Goal: Use online tool/utility: Utilize a website feature to perform a specific function

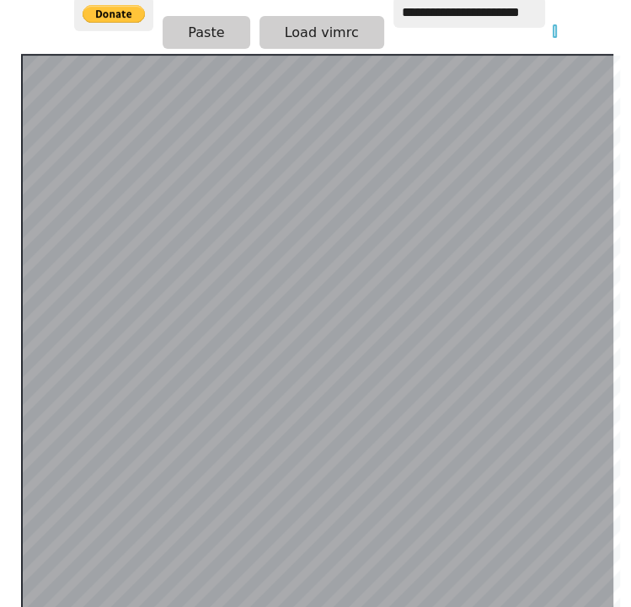
scroll to position [331, 6]
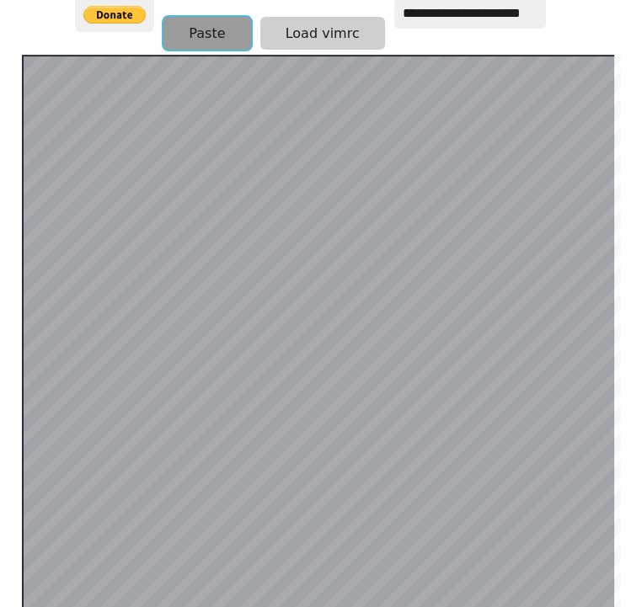
click at [207, 19] on button "Paste" at bounding box center [206, 33] width 87 height 33
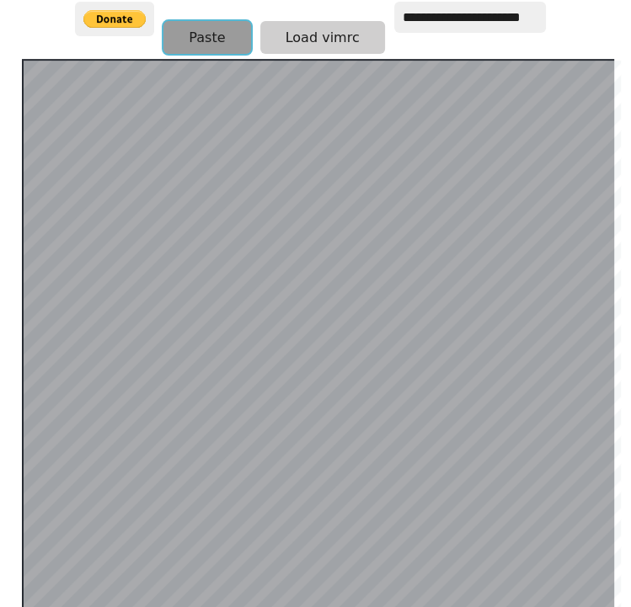
click at [230, 21] on button "Paste" at bounding box center [206, 37] width 87 height 33
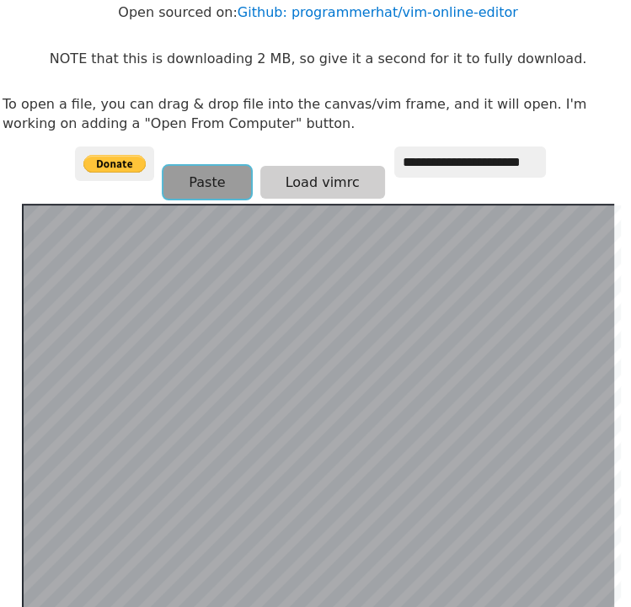
click at [206, 168] on button "Paste" at bounding box center [206, 182] width 87 height 33
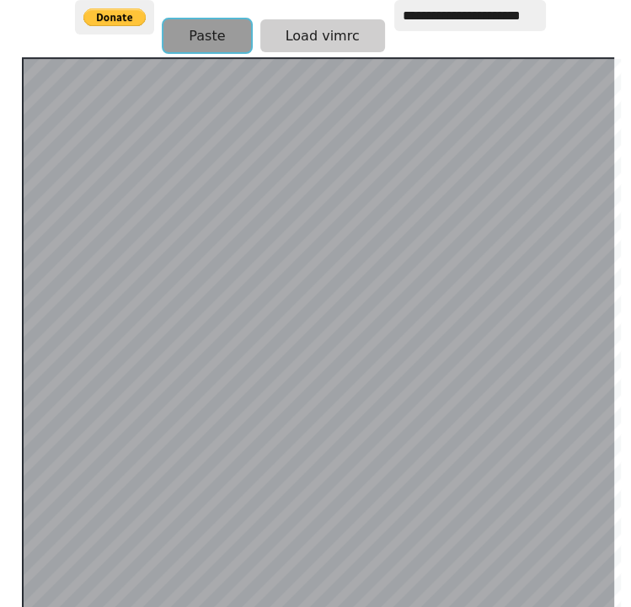
click at [198, 19] on button "Paste" at bounding box center [206, 35] width 87 height 33
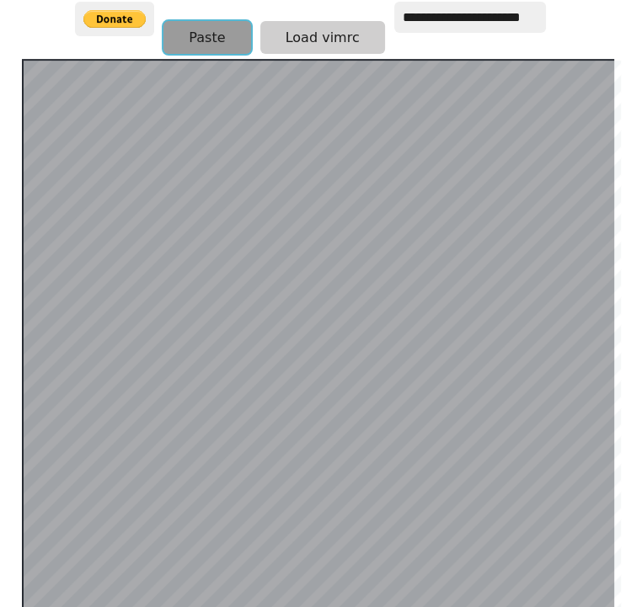
click at [206, 28] on button "Paste" at bounding box center [206, 37] width 87 height 33
click at [222, 26] on button "Paste" at bounding box center [206, 37] width 87 height 33
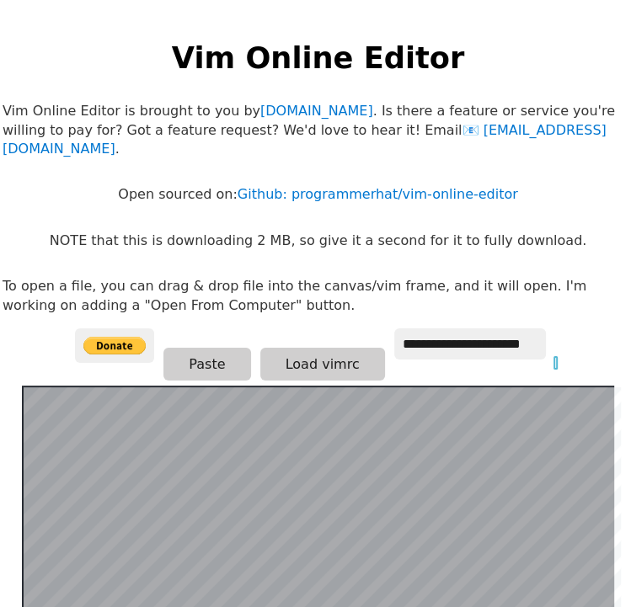
scroll to position [0, 6]
click at [185, 104] on p "Vim Online Editor is brought to you by programmerhat.com . Is there a feature o…" at bounding box center [318, 130] width 631 height 56
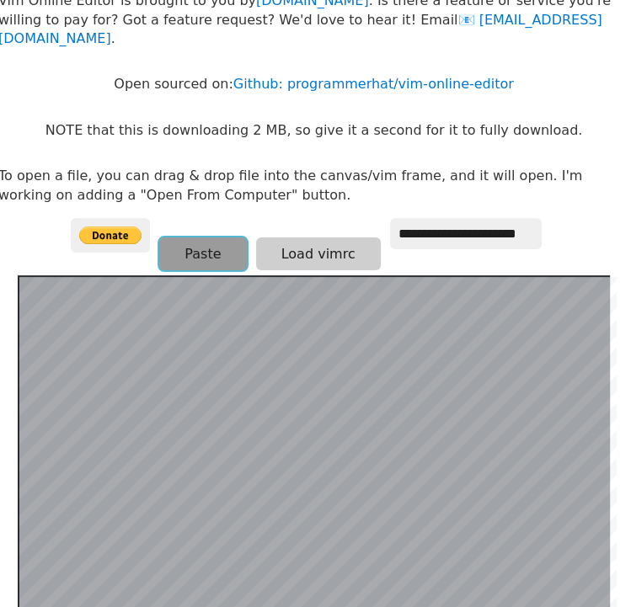
click at [192, 238] on button "Paste" at bounding box center [202, 254] width 87 height 33
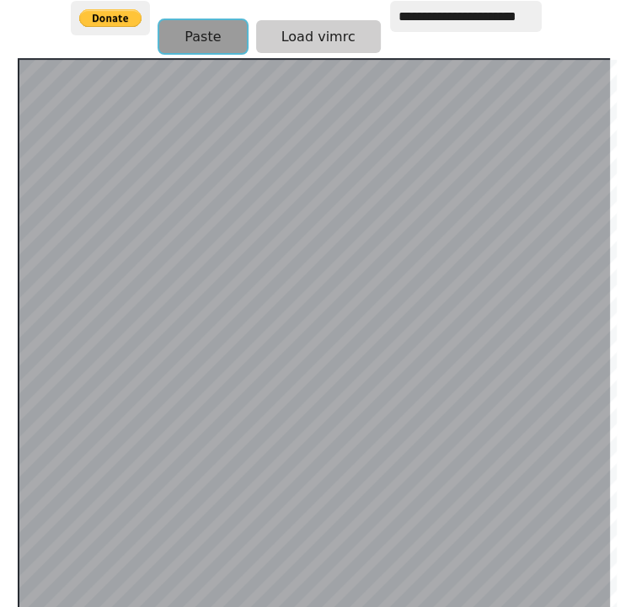
click at [208, 20] on button "Paste" at bounding box center [202, 36] width 87 height 33
click at [209, 23] on button "Paste" at bounding box center [202, 36] width 87 height 33
click at [213, 23] on button "Paste" at bounding box center [202, 36] width 87 height 33
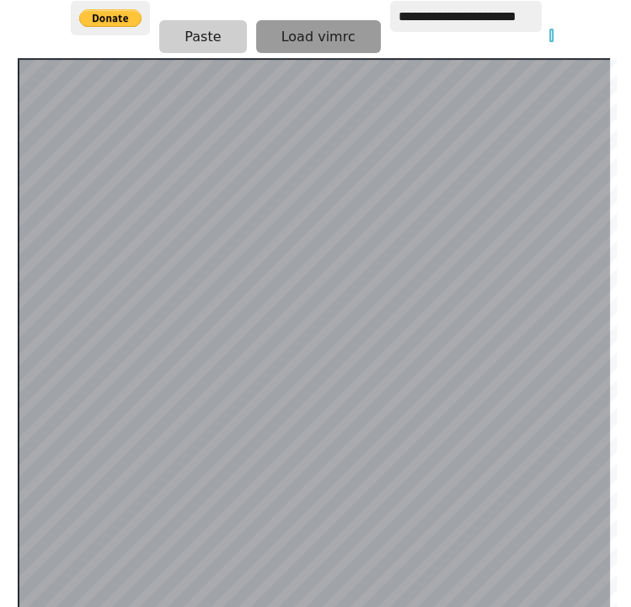
scroll to position [327, 10]
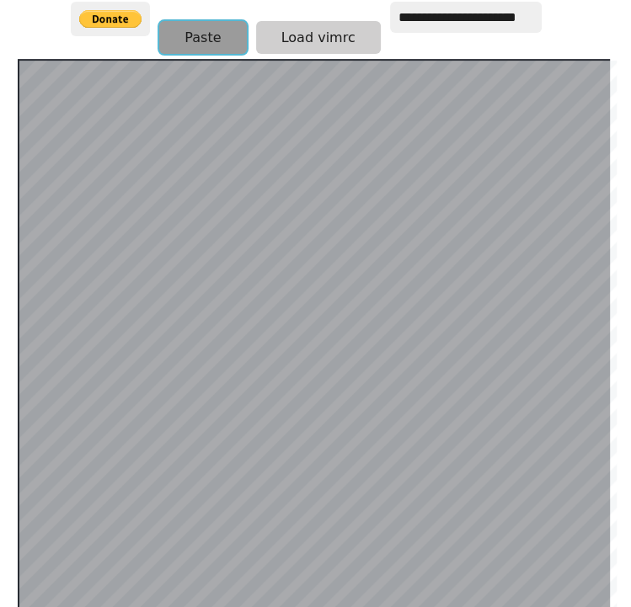
click at [184, 21] on button "Paste" at bounding box center [202, 37] width 87 height 33
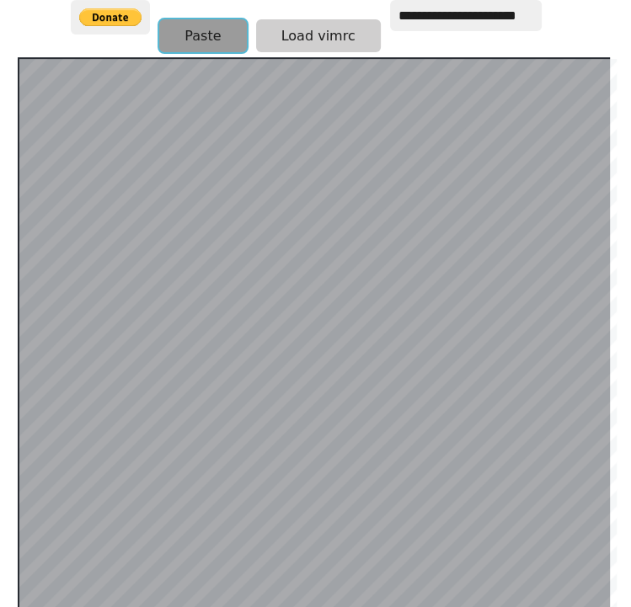
click at [184, 21] on button "Paste" at bounding box center [202, 35] width 87 height 33
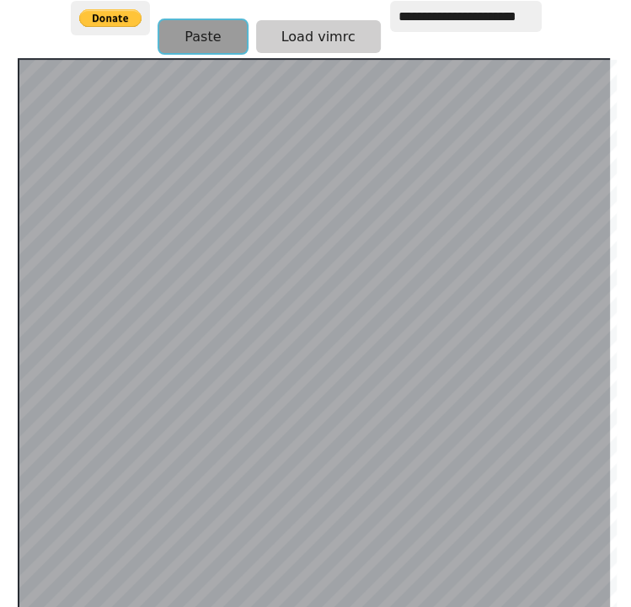
click at [184, 21] on button "Paste" at bounding box center [202, 36] width 87 height 33
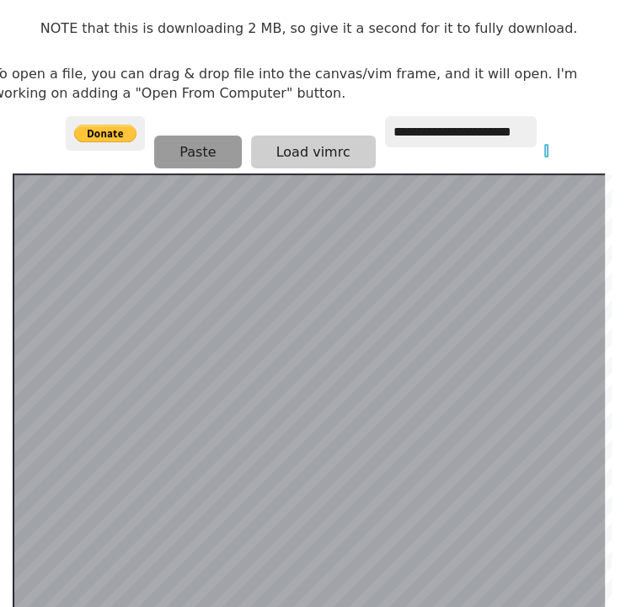
scroll to position [211, 16]
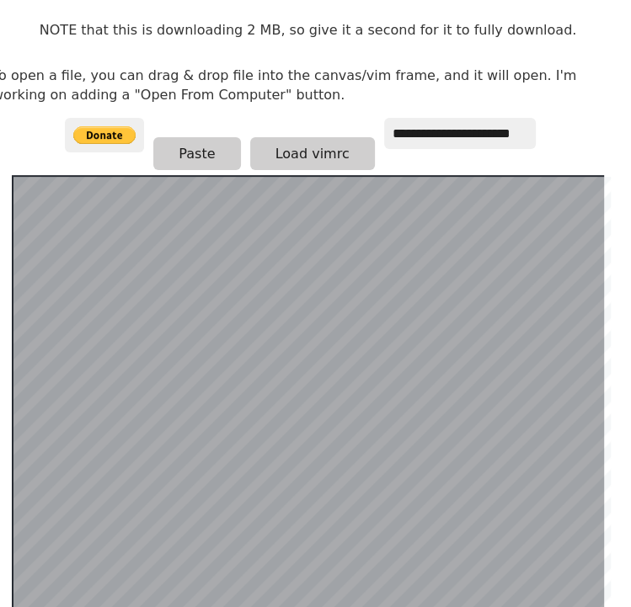
click at [95, 67] on p "To open a file, you can drag & drop file into the canvas/vim frame, and it will…" at bounding box center [307, 86] width 631 height 38
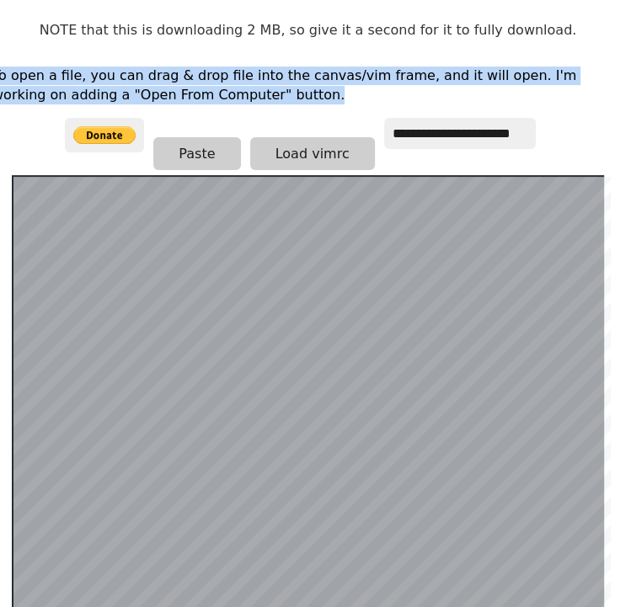
click at [95, 67] on p "To open a file, you can drag & drop file into the canvas/vim frame, and it will…" at bounding box center [307, 86] width 631 height 38
copy body "To open a file, you can drag & drop file into the canvas/vim frame, and it will…"
click at [192, 144] on button "Paste" at bounding box center [196, 153] width 87 height 33
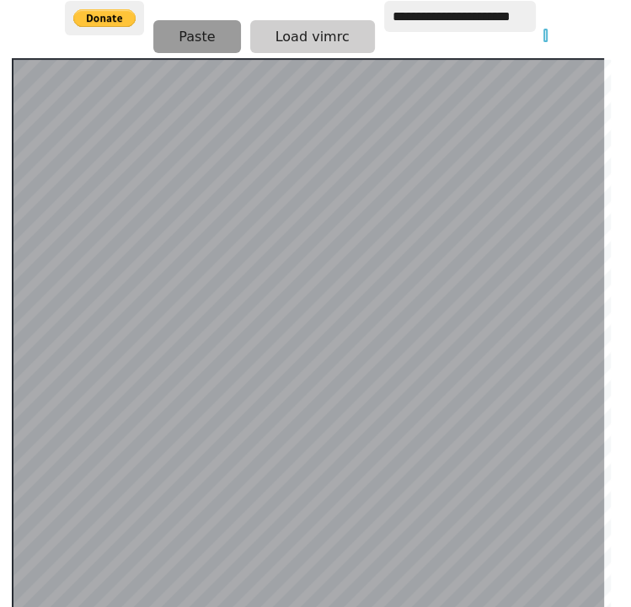
scroll to position [327, 16]
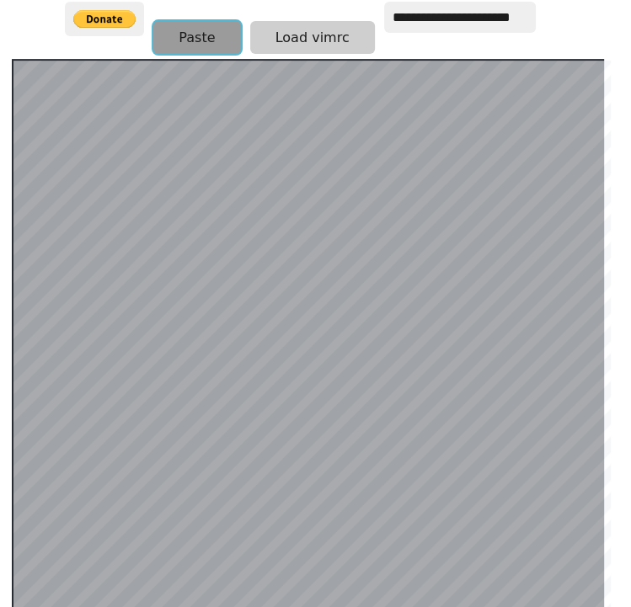
click at [207, 21] on button "Paste" at bounding box center [196, 37] width 87 height 33
click at [209, 20] on button "Paste" at bounding box center [196, 36] width 87 height 33
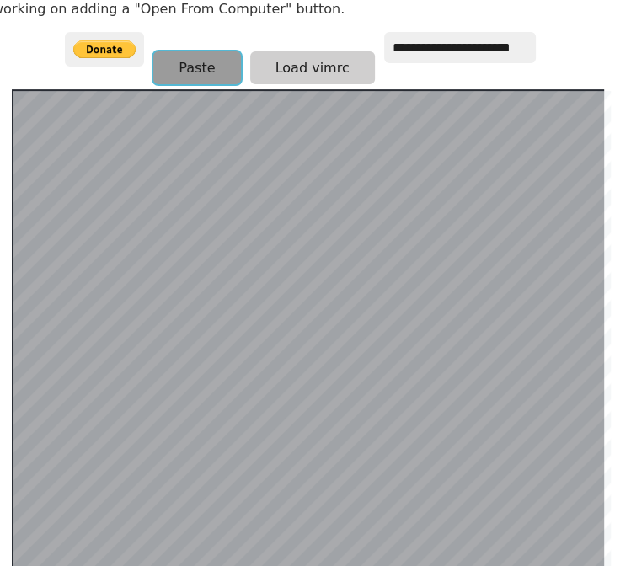
click at [202, 51] on button "Paste" at bounding box center [196, 67] width 87 height 33
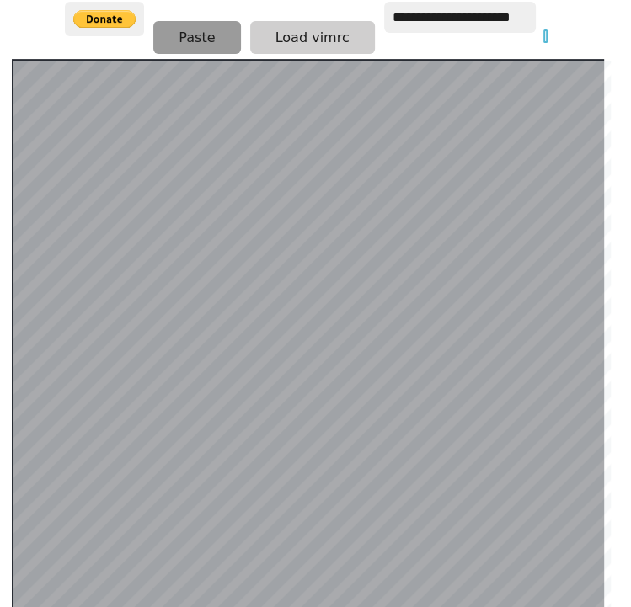
scroll to position [293, 16]
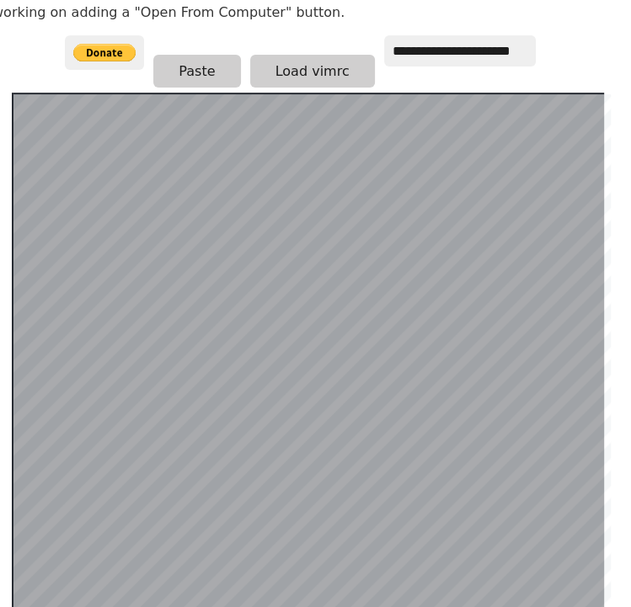
click at [191, 35] on div "**********" at bounding box center [308, 63] width 486 height 57
click at [196, 55] on button "Paste" at bounding box center [196, 71] width 87 height 33
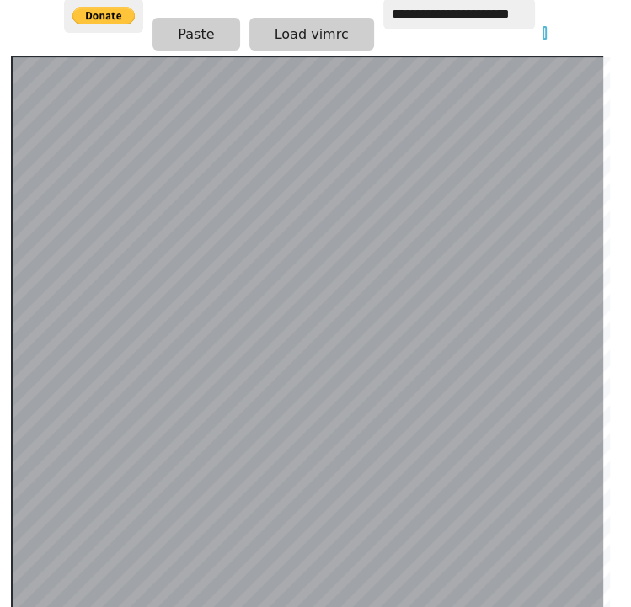
scroll to position [334, 19]
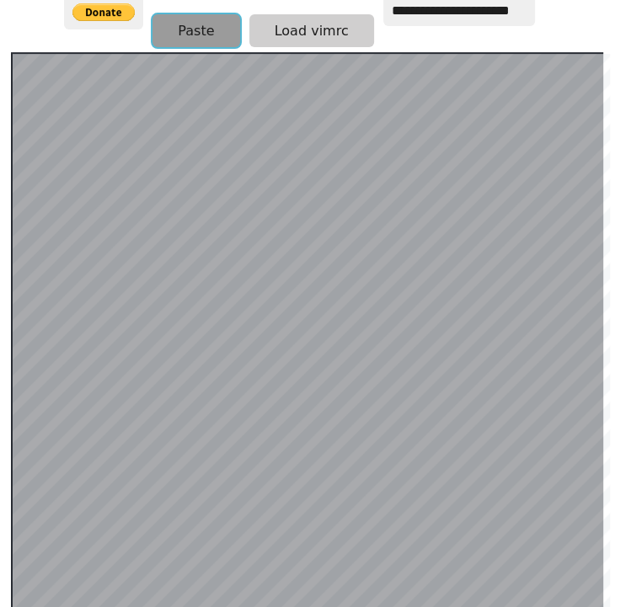
click at [202, 14] on button "Paste" at bounding box center [195, 30] width 87 height 33
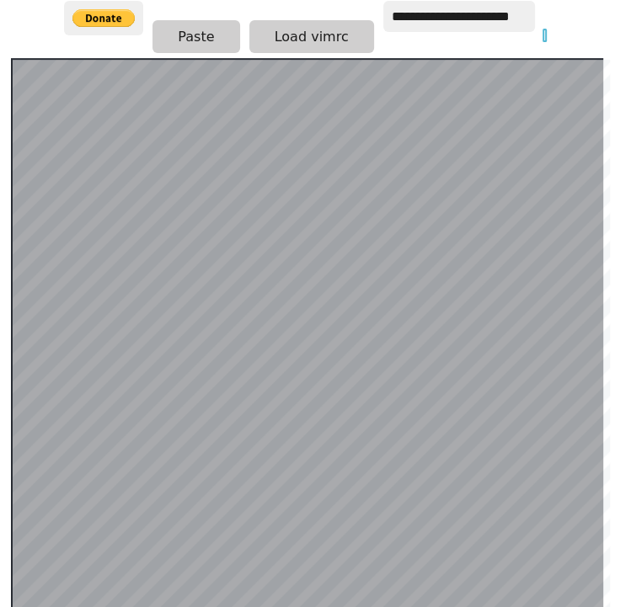
scroll to position [327, 19]
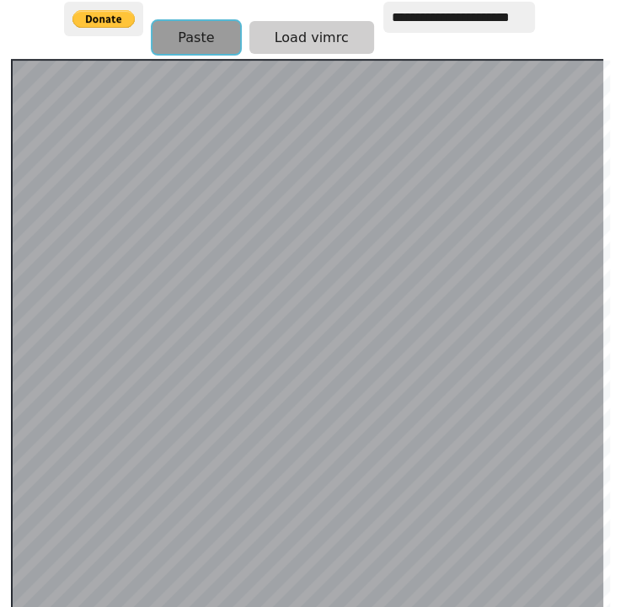
click at [206, 27] on button "Paste" at bounding box center [195, 37] width 87 height 33
